Goal: Task Accomplishment & Management: Complete application form

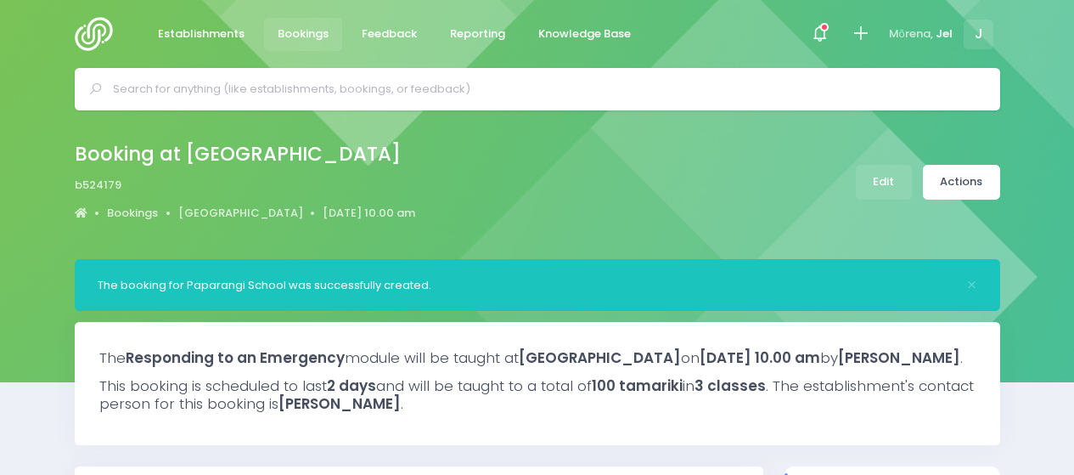
select select "5"
click at [854, 28] on icon at bounding box center [861, 34] width 20 height 20
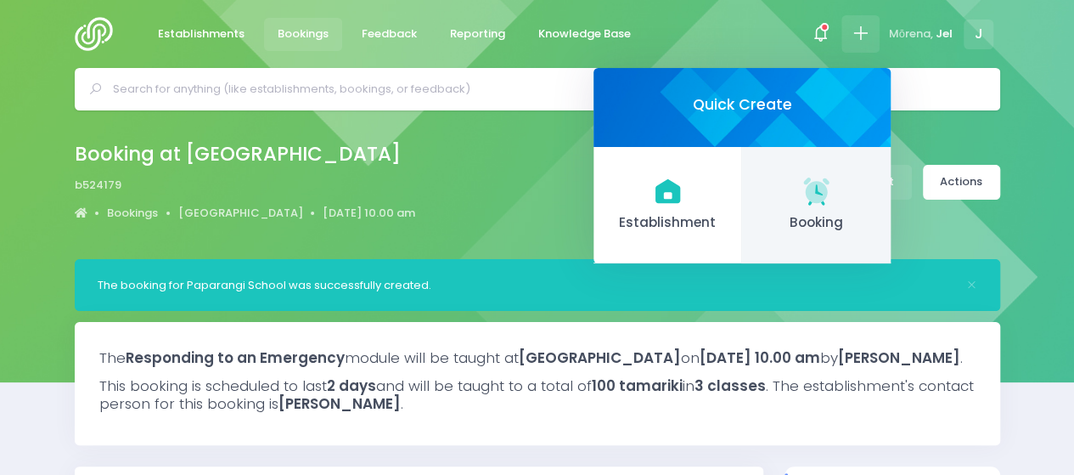
click at [806, 221] on span "Booking" at bounding box center [816, 223] width 121 height 20
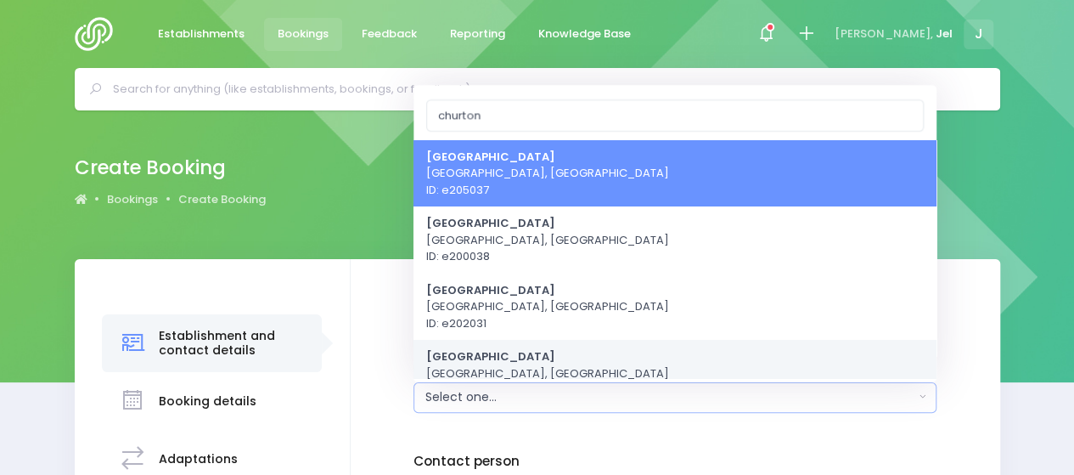
type input "churton"
click at [495, 364] on span "[GEOGRAPHIC_DATA] [GEOGRAPHIC_DATA], [GEOGRAPHIC_DATA] ID: e200052" at bounding box center [547, 373] width 243 height 50
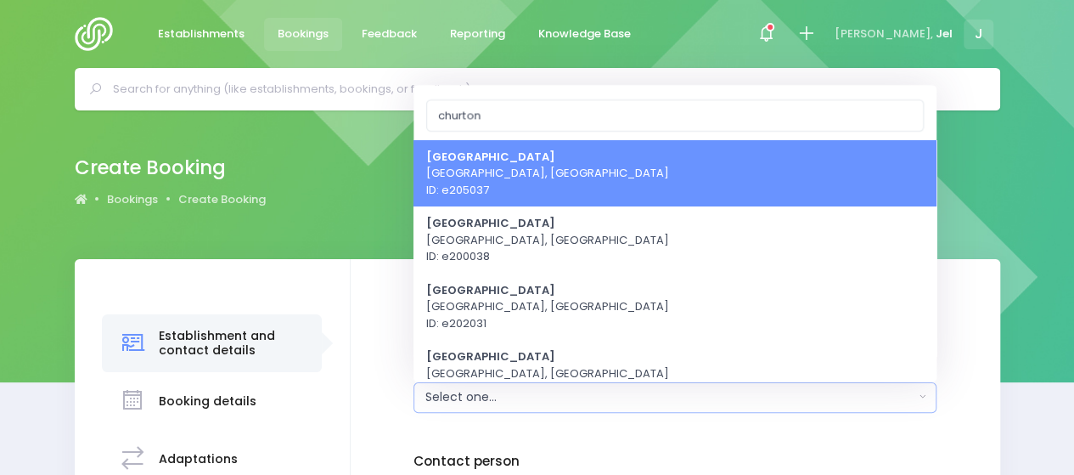
select select "200052"
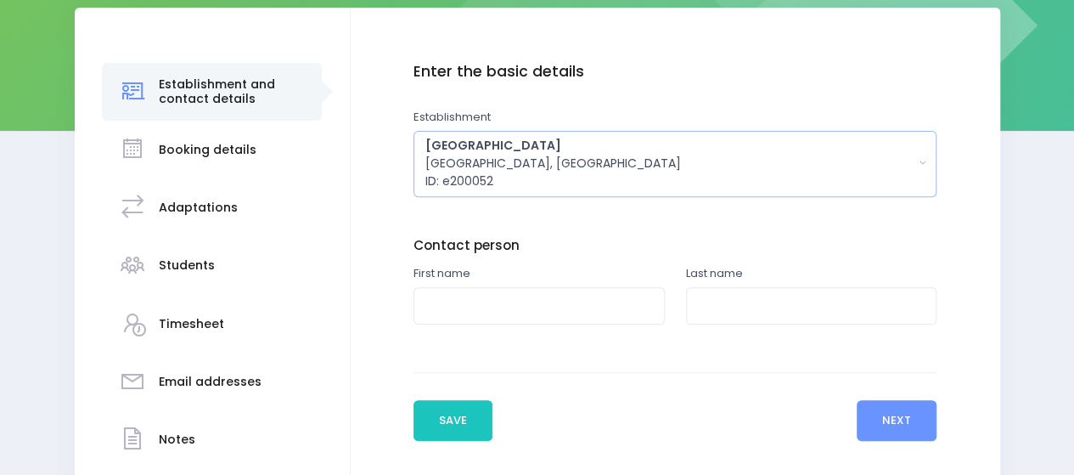
scroll to position [255, 0]
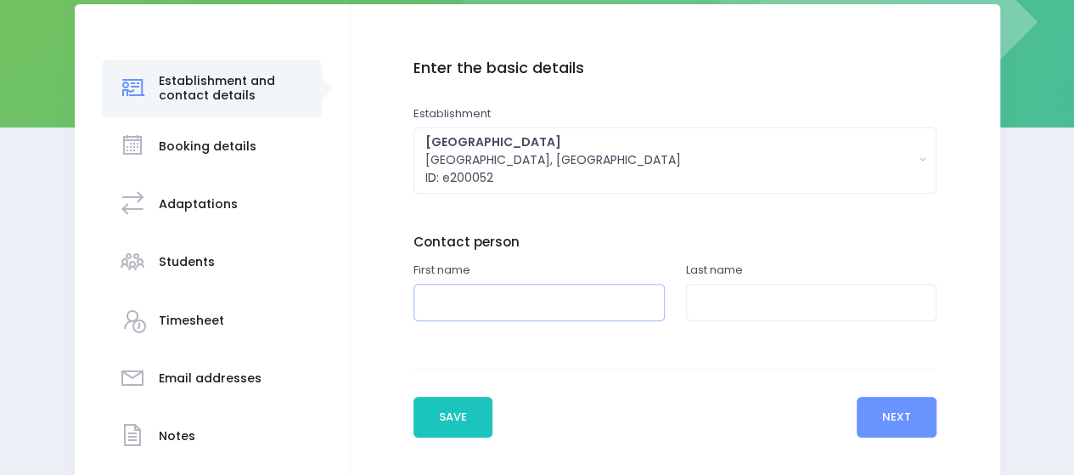
click at [467, 297] on input "text" at bounding box center [538, 303] width 251 height 38
type input "[PERSON_NAME]"
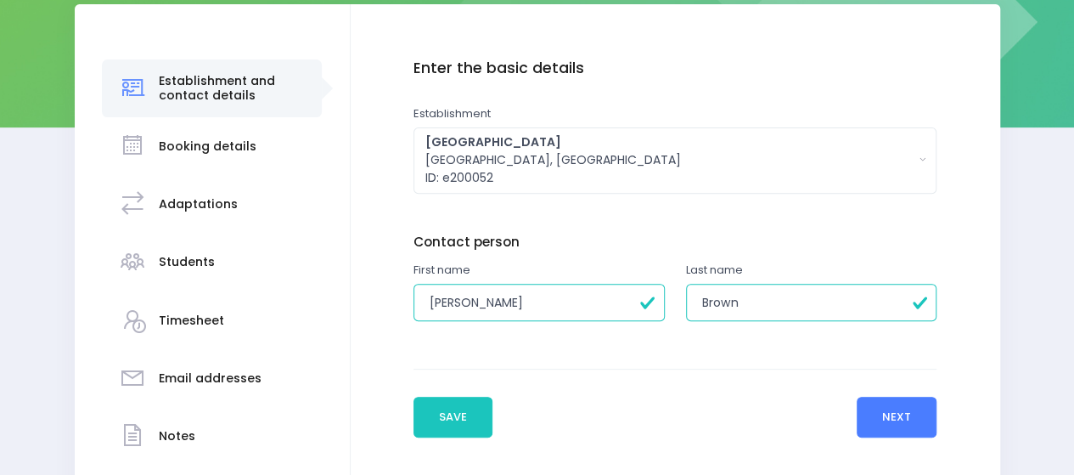
type input "Brown"
click at [882, 410] on button "Next" at bounding box center [897, 416] width 81 height 41
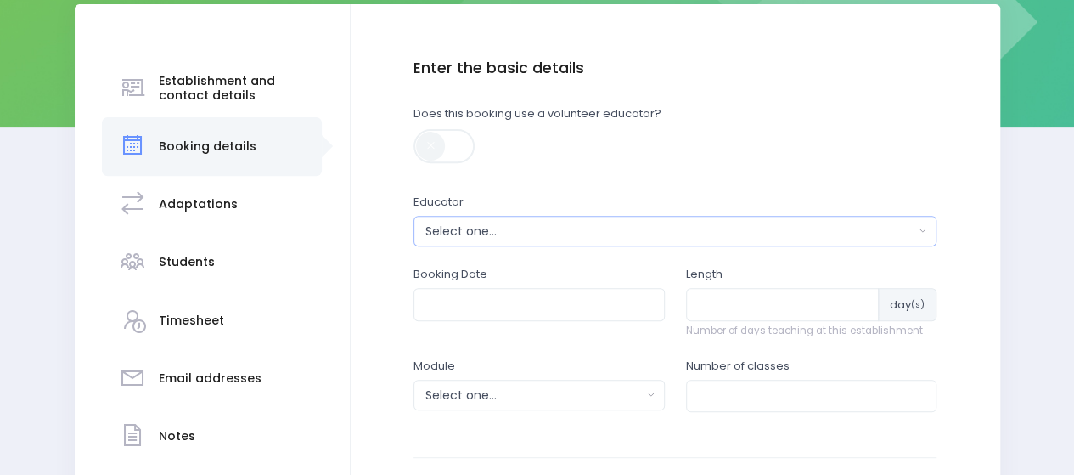
click at [443, 231] on div "Select one..." at bounding box center [669, 231] width 489 height 18
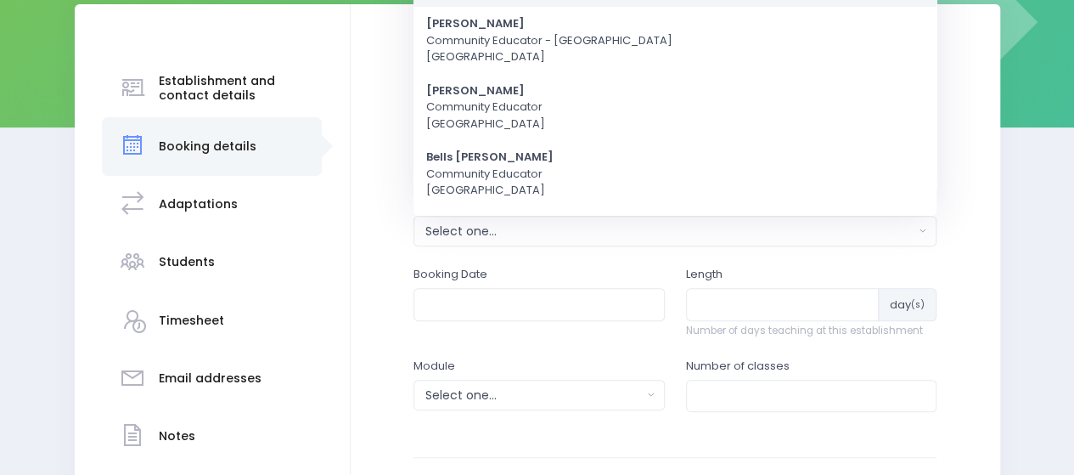
scroll to position [0, 0]
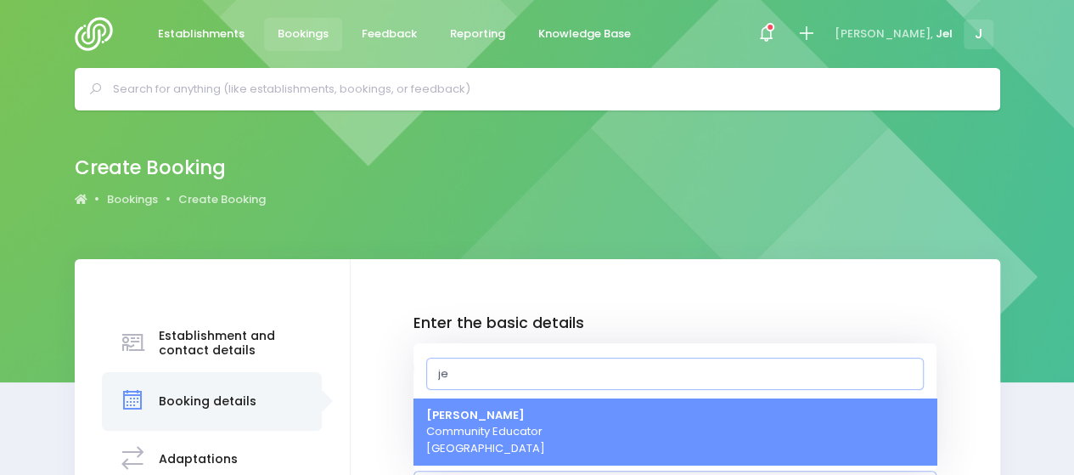
type input "je"
click at [450, 411] on strong "[PERSON_NAME]" at bounding box center [475, 415] width 98 height 16
select select "365055"
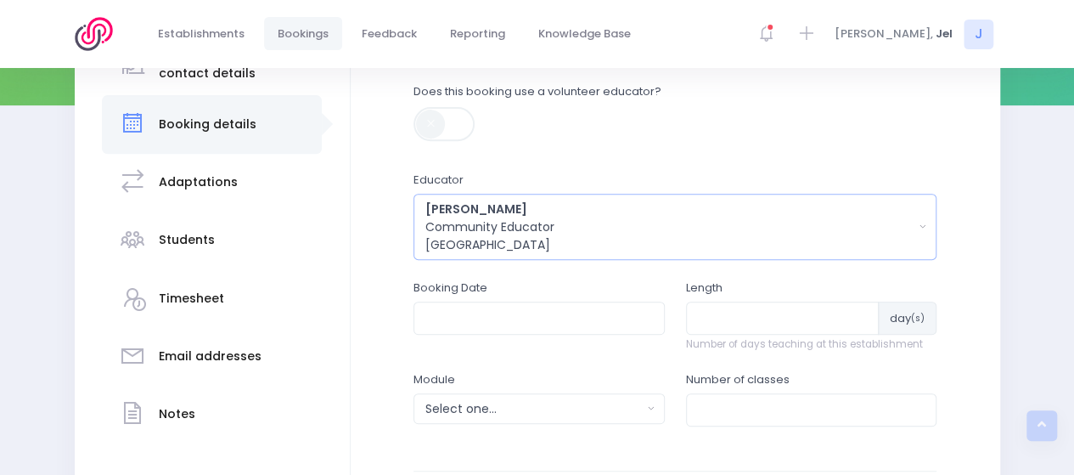
scroll to position [280, 0]
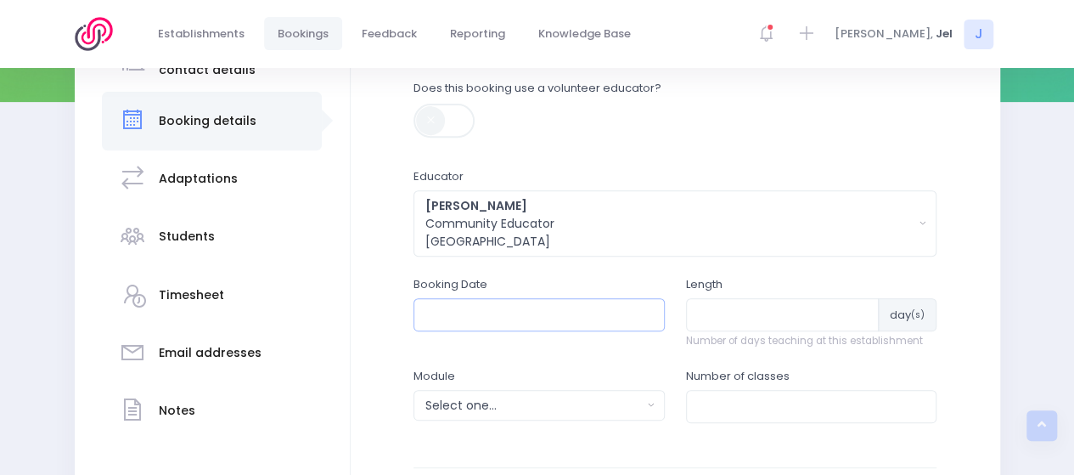
click at [477, 306] on input "text" at bounding box center [538, 314] width 251 height 32
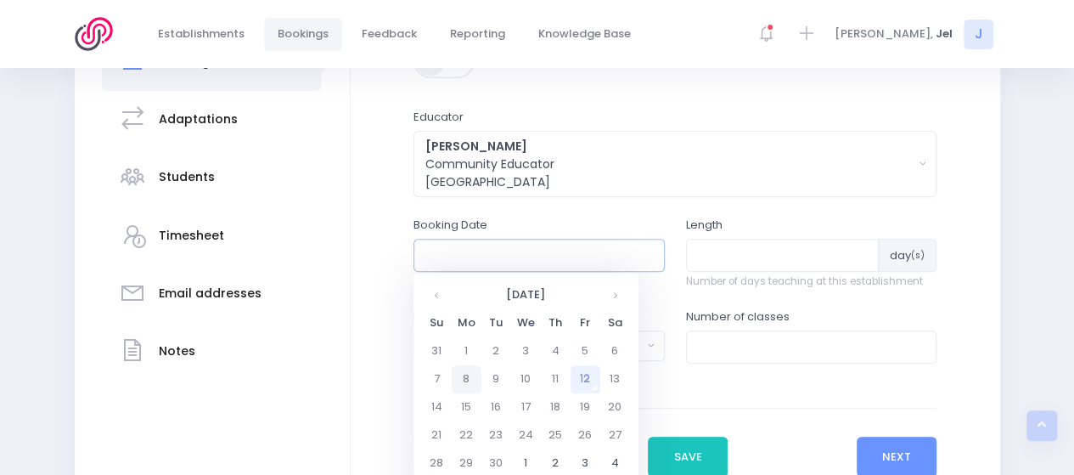
scroll to position [365, 0]
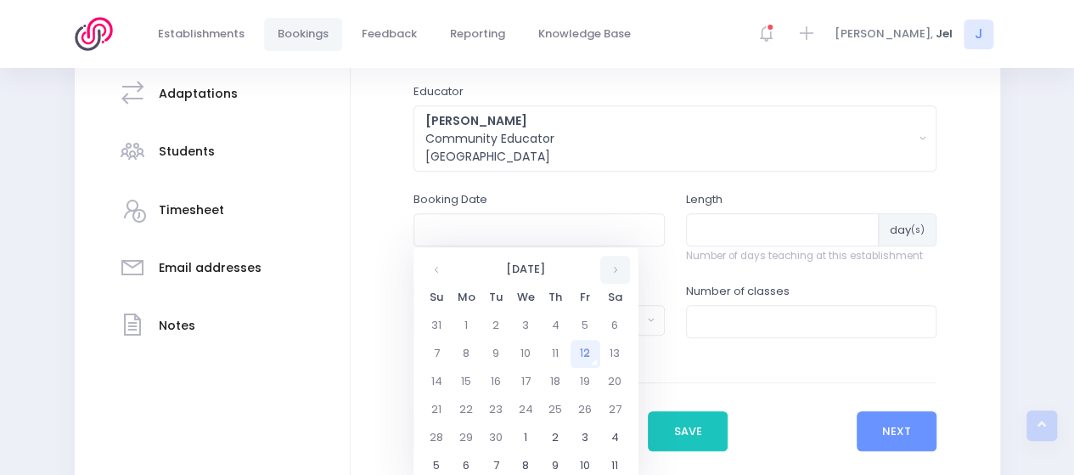
click at [608, 269] on th at bounding box center [615, 270] width 30 height 28
click at [581, 356] on td "7" at bounding box center [586, 354] width 30 height 28
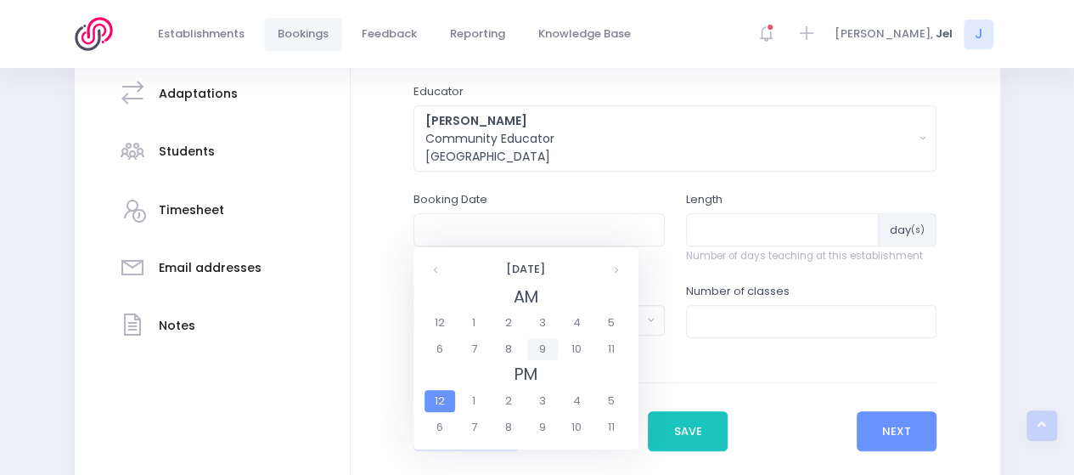
click at [550, 346] on span "9" at bounding box center [542, 349] width 30 height 22
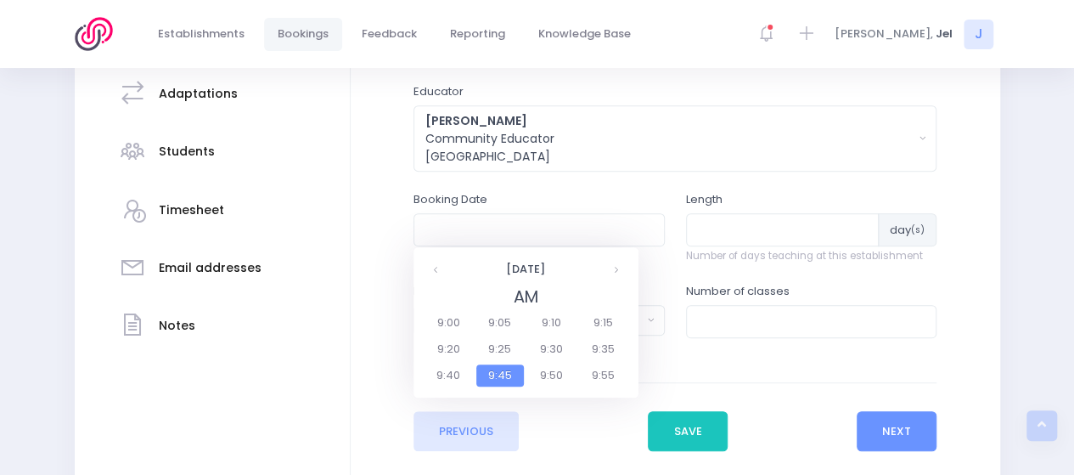
click at [550, 346] on span "9:30" at bounding box center [552, 349] width 48 height 22
type input "[DATE] 09:30 AM"
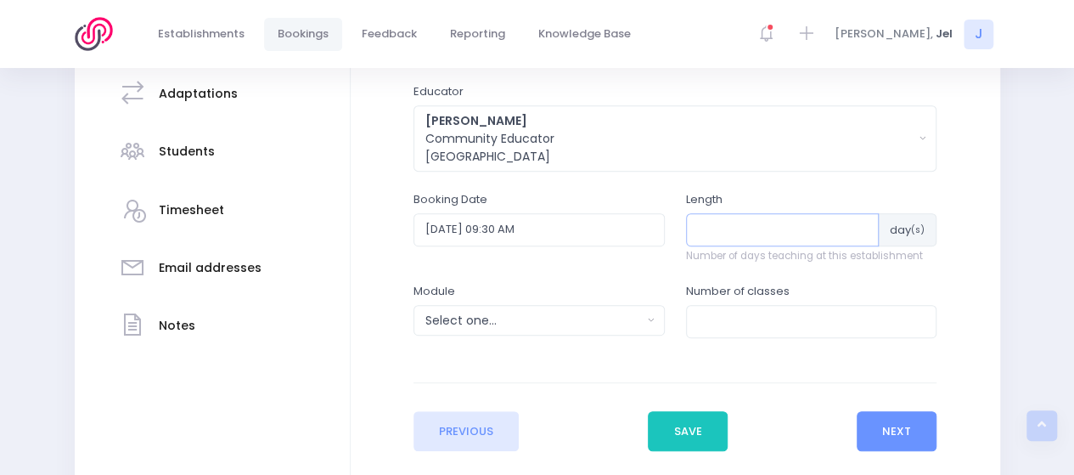
click at [725, 235] on input "number" at bounding box center [783, 229] width 194 height 32
type input "1"
click at [552, 316] on div "Select one..." at bounding box center [533, 321] width 216 height 18
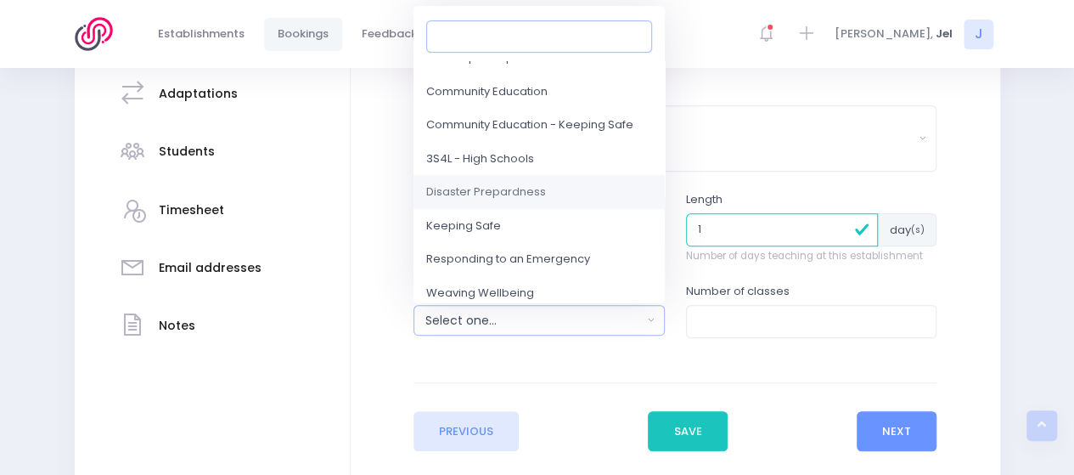
scroll to position [170, 0]
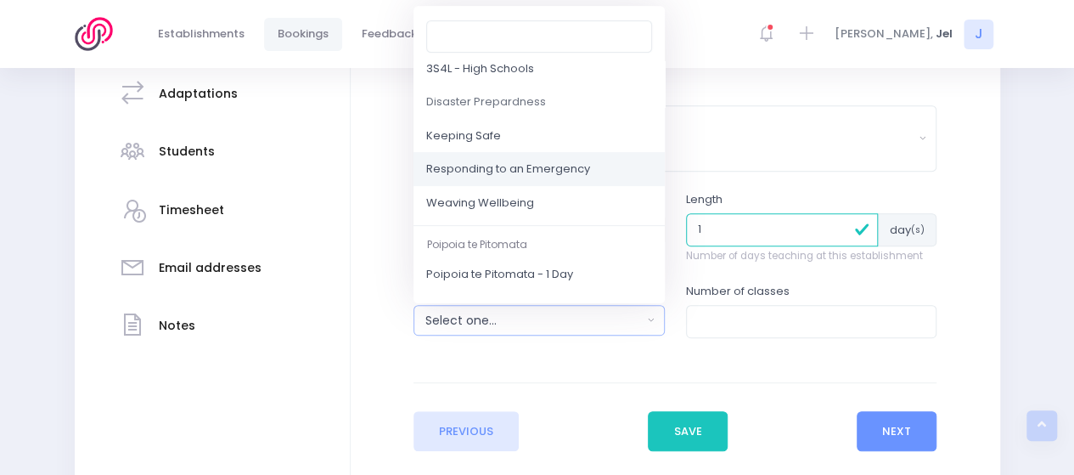
click at [499, 164] on span "Responding to an Emergency" at bounding box center [508, 169] width 164 height 17
select select "Responding to an Emergency"
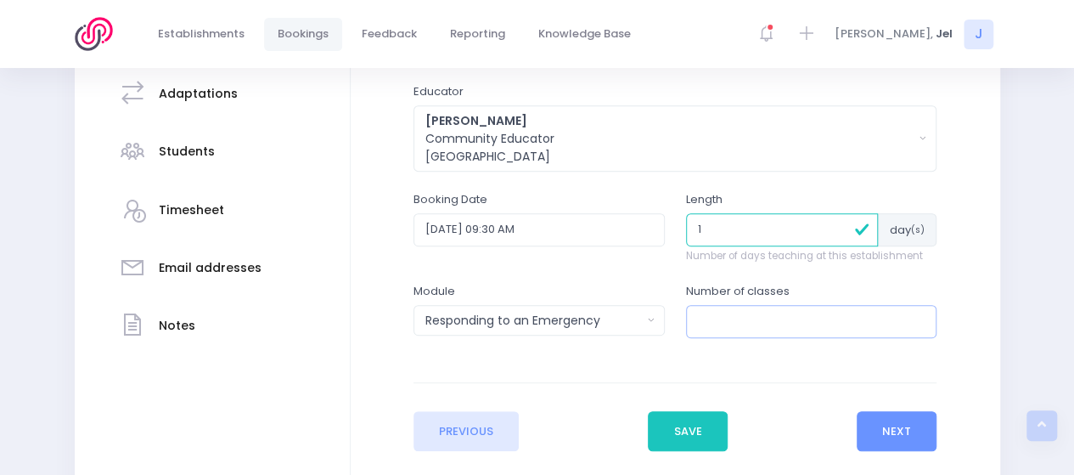
click at [759, 313] on input "number" at bounding box center [811, 321] width 251 height 32
type input "3"
click at [878, 421] on button "Next" at bounding box center [897, 431] width 81 height 41
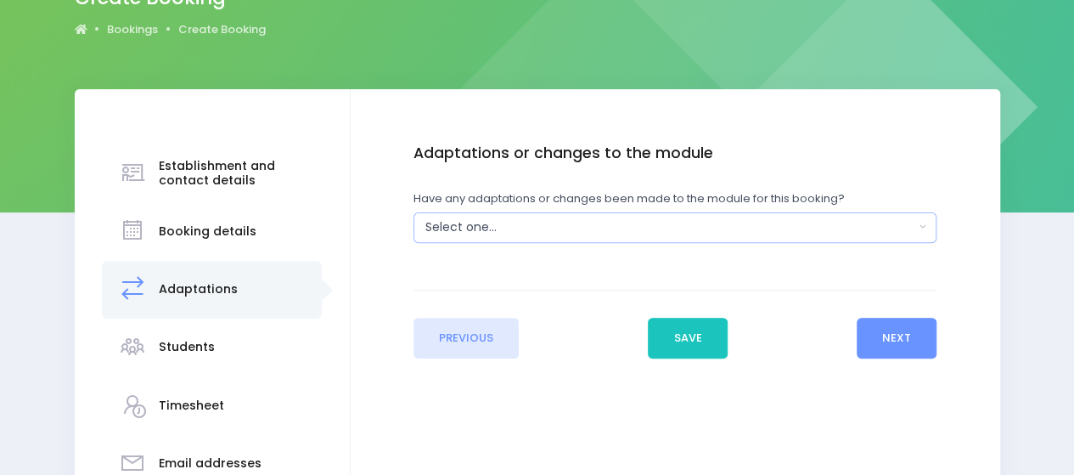
click at [523, 233] on div "Select one..." at bounding box center [669, 227] width 489 height 18
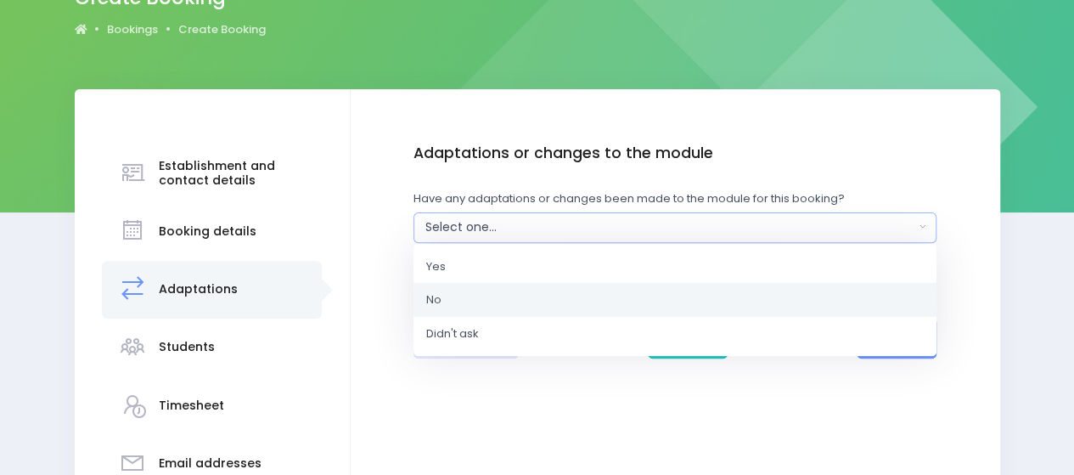
click at [520, 308] on link "No" at bounding box center [674, 300] width 523 height 34
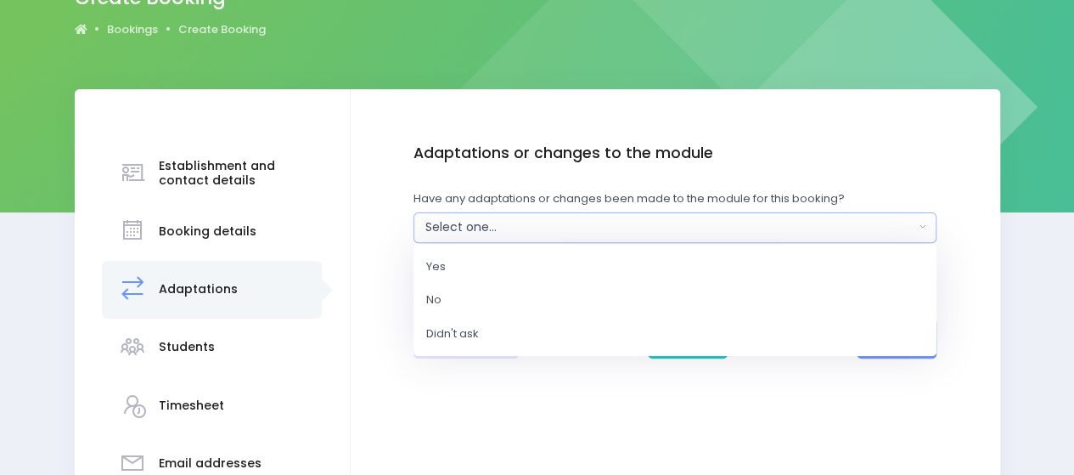
select select "No"
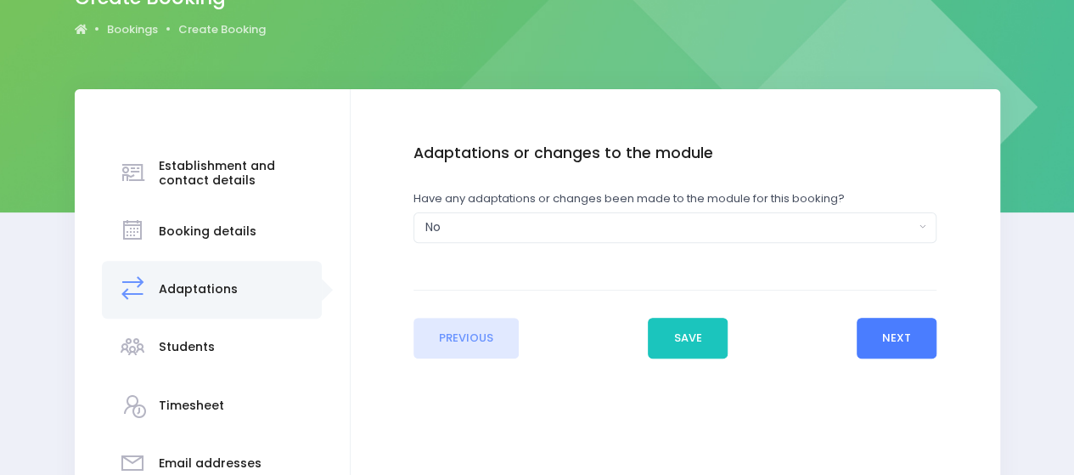
click at [909, 343] on button "Next" at bounding box center [897, 338] width 81 height 41
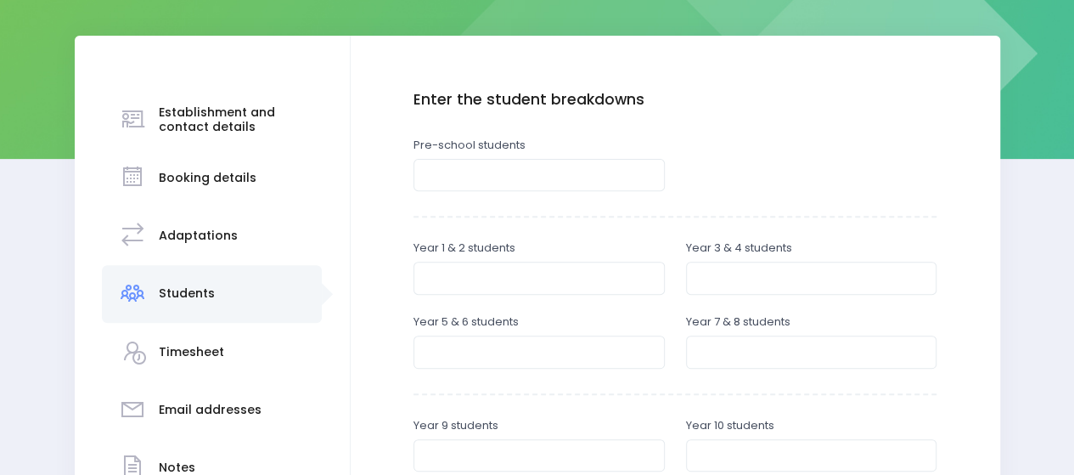
scroll to position [255, 0]
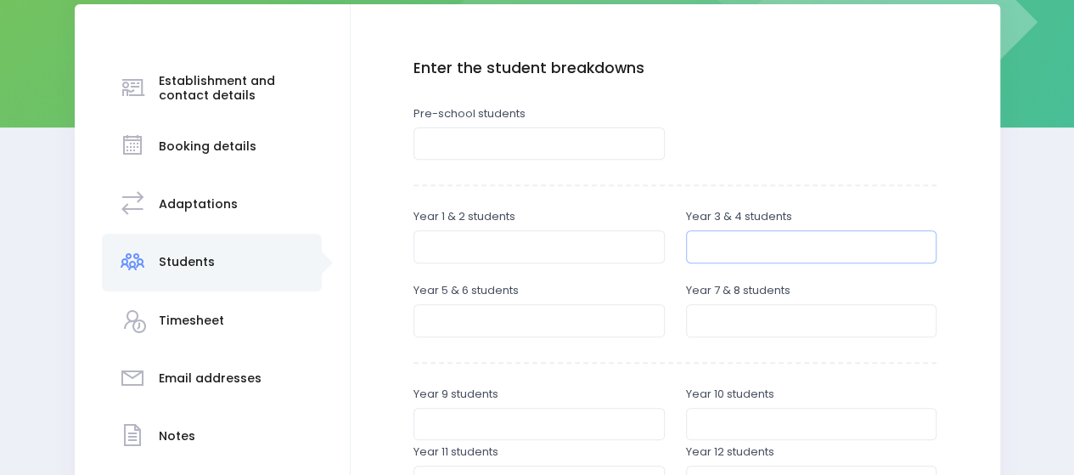
click at [740, 244] on input "number" at bounding box center [811, 246] width 251 height 32
type input "101"
click at [538, 311] on input "number" at bounding box center [538, 320] width 251 height 32
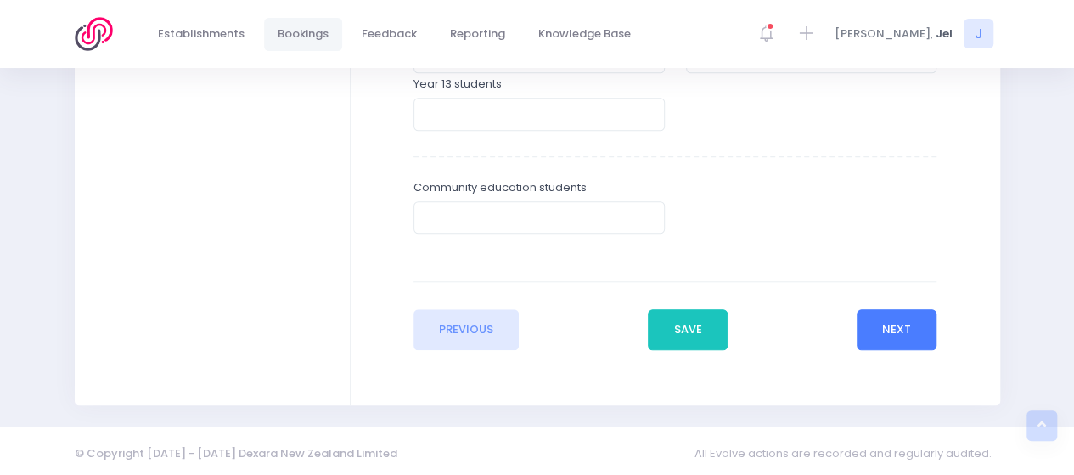
type input "53"
click at [895, 321] on button "Next" at bounding box center [897, 329] width 81 height 41
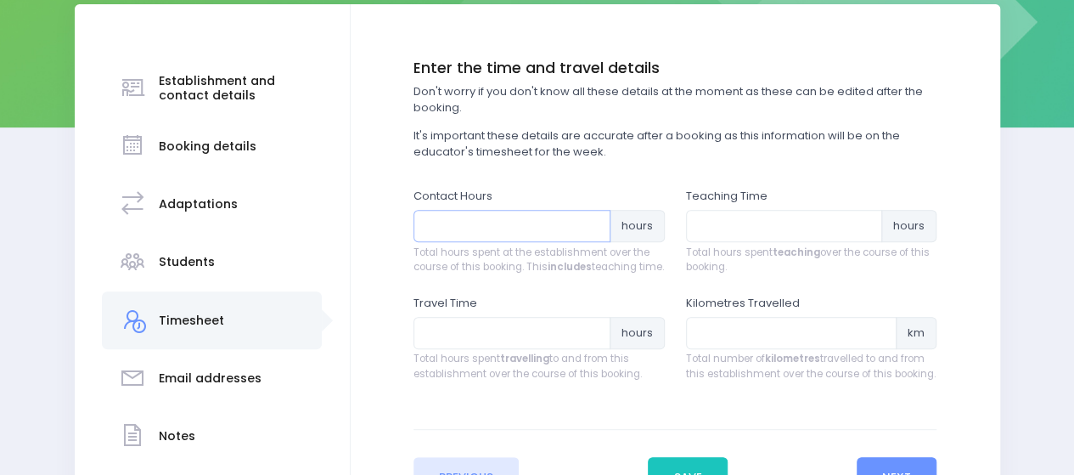
click at [489, 227] on input "number" at bounding box center [511, 226] width 197 height 32
type input "5"
click at [695, 228] on input "number" at bounding box center [784, 226] width 197 height 32
type input "3.5"
click at [525, 349] on input "number" at bounding box center [511, 333] width 197 height 32
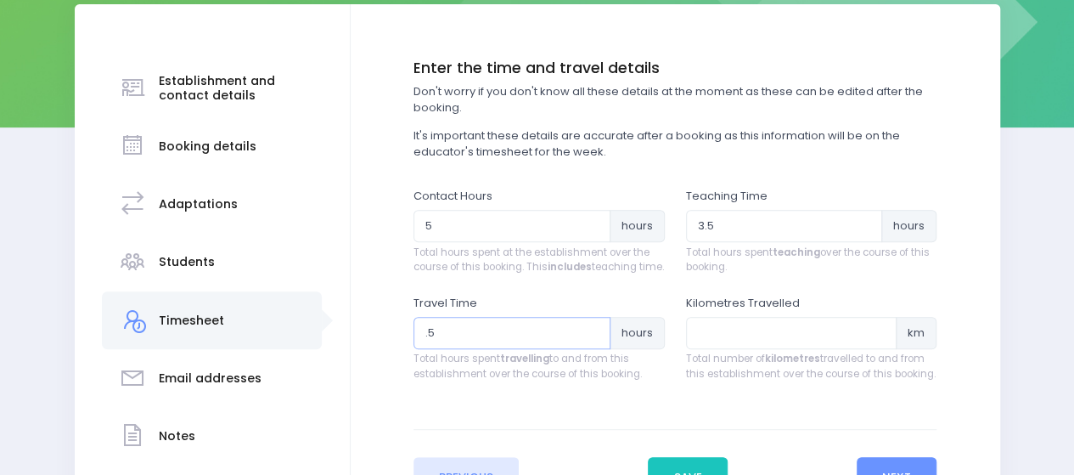
type input ".5"
click at [722, 349] on input "number" at bounding box center [791, 333] width 211 height 32
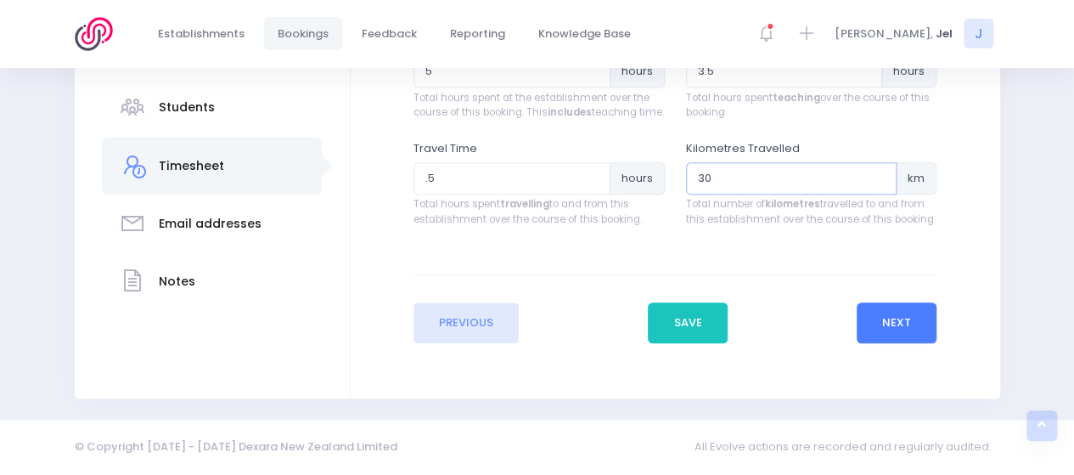
type input "30"
click at [887, 317] on button "Next" at bounding box center [897, 322] width 81 height 41
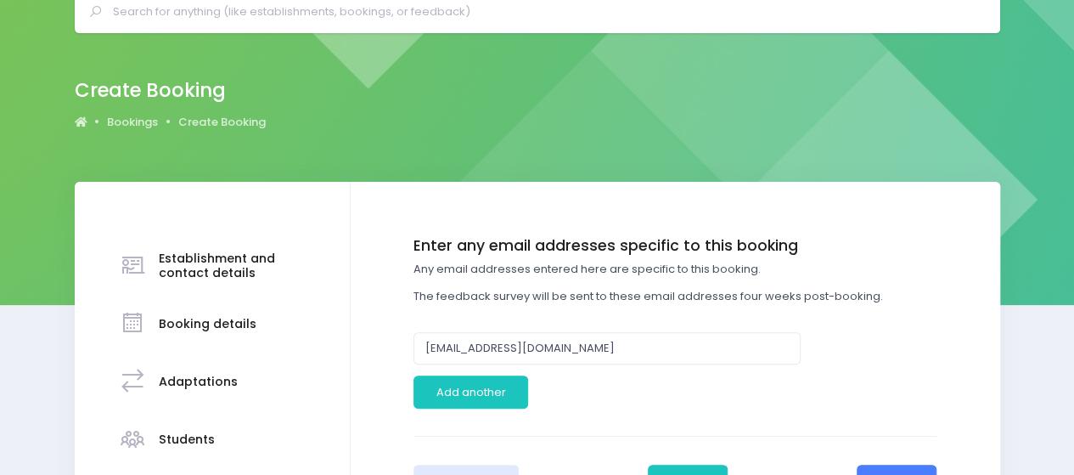
scroll to position [170, 0]
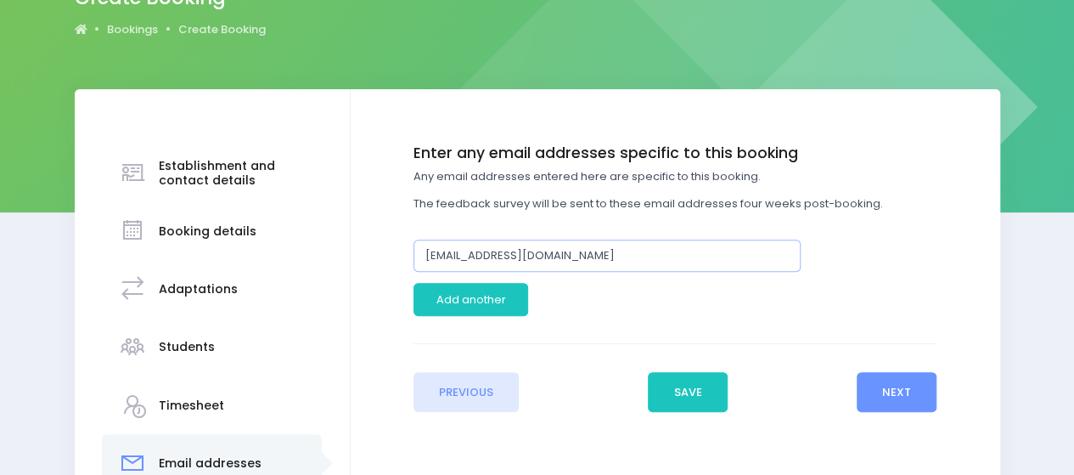
drag, startPoint x: 619, startPoint y: 251, endPoint x: 268, endPoint y: 246, distance: 350.7
click at [268, 249] on div "Establishment and contact details Booking details Adaptations" at bounding box center [537, 347] width 925 height 516
paste input "[EMAIL_ADDRESS][DOMAIN_NAME]"
type input "[EMAIL_ADDRESS][DOMAIN_NAME]"
click at [890, 379] on button "Next" at bounding box center [897, 392] width 81 height 41
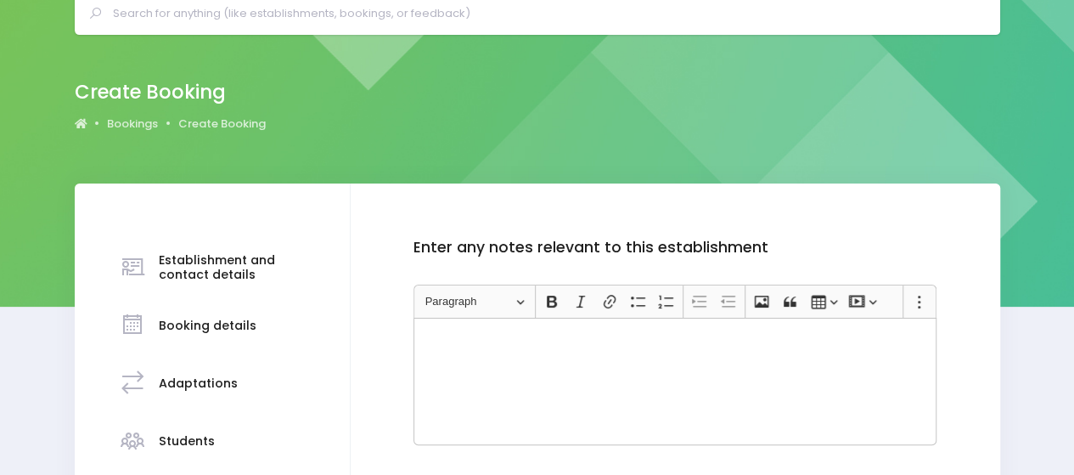
scroll to position [340, 0]
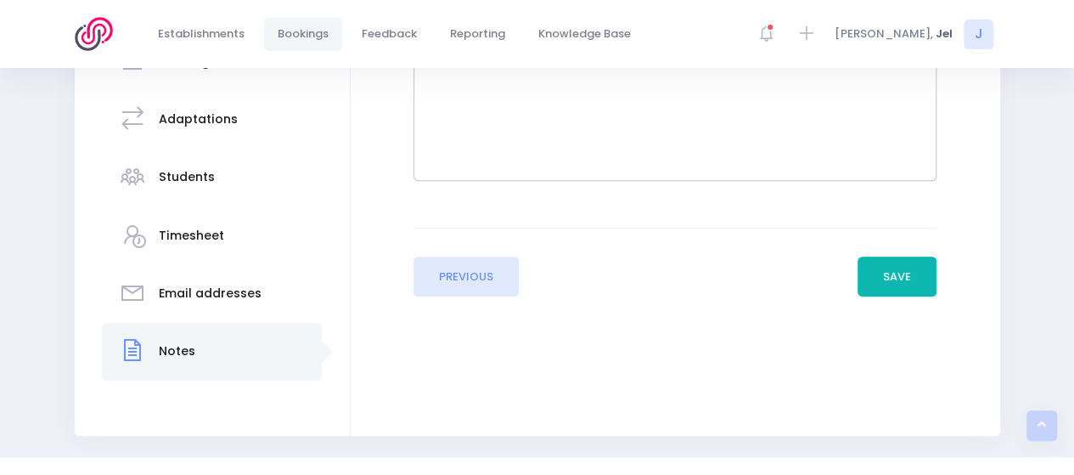
click at [877, 283] on button "Save" at bounding box center [897, 276] width 80 height 41
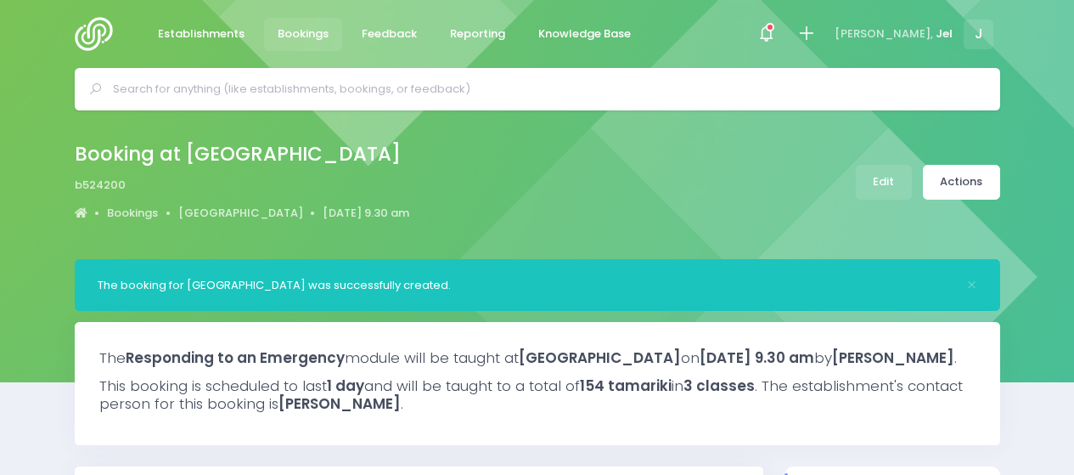
select select "5"
